Goal: Check status

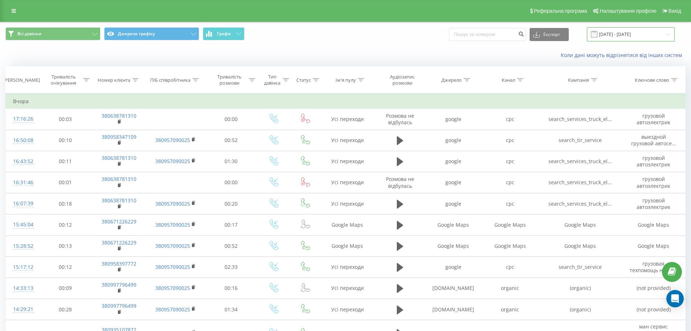
click at [630, 32] on input "[DATE] - [DATE]" at bounding box center [631, 34] width 88 height 14
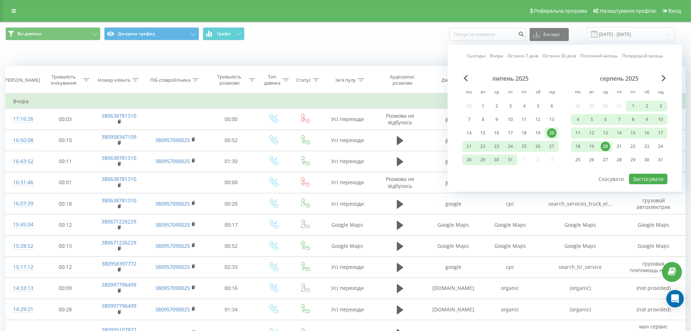
click at [609, 145] on div "20" at bounding box center [605, 146] width 9 height 9
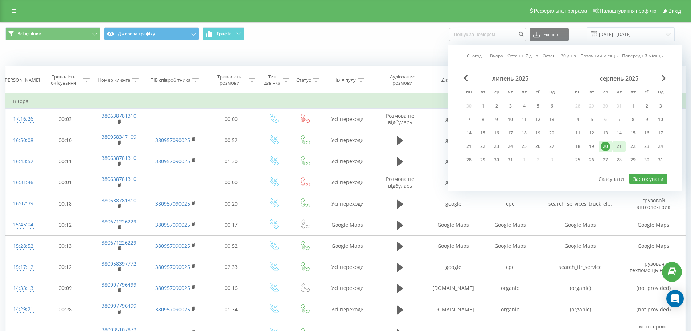
click at [614, 145] on div "21" at bounding box center [620, 146] width 14 height 11
click at [642, 180] on button "Застосувати" at bounding box center [648, 178] width 38 height 11
type input "[DATE] - [DATE]"
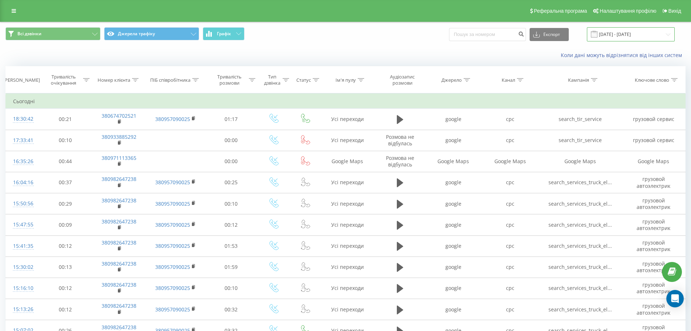
click at [615, 33] on input "[DATE] - [DATE]" at bounding box center [631, 34] width 88 height 14
click at [402, 48] on div "Коли дані можуть відрізнятися вiд інших систем" at bounding box center [345, 54] width 691 height 17
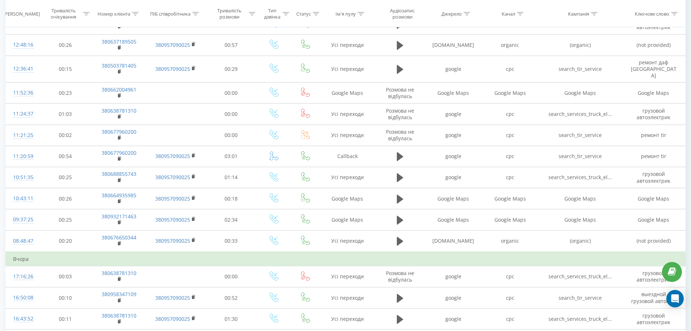
scroll to position [348, 0]
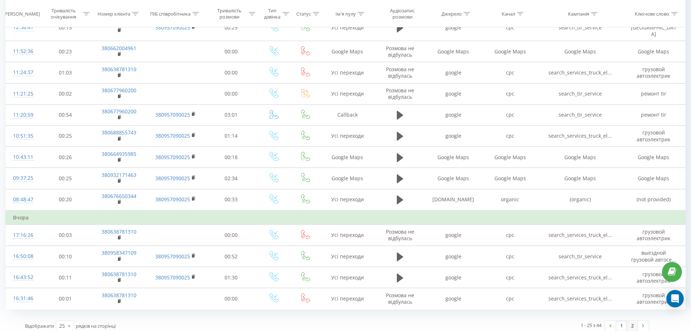
click at [634, 323] on link "2" at bounding box center [632, 325] width 11 height 10
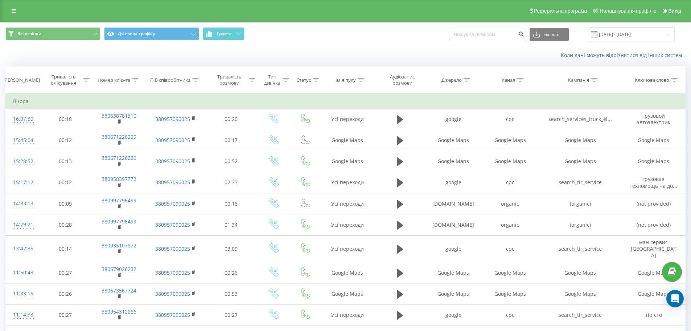
click at [283, 37] on span "Всі дзвінки Джерела трафіку Графік" at bounding box center [172, 34] width 335 height 14
